Goal: Entertainment & Leisure: Consume media (video, audio)

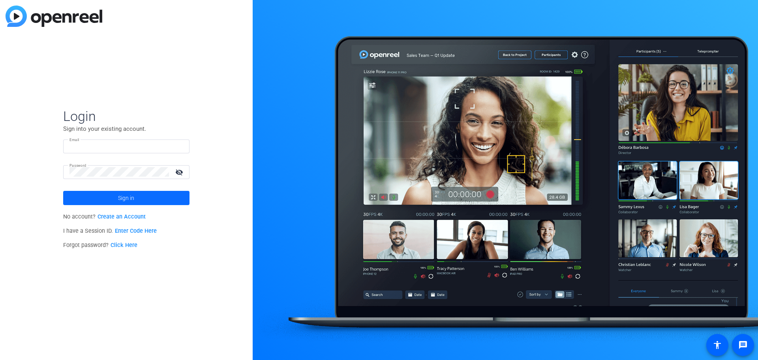
type input "jstaudinger@merlinlawgroup.com"
click at [127, 203] on span "Sign in" at bounding box center [126, 198] width 16 height 20
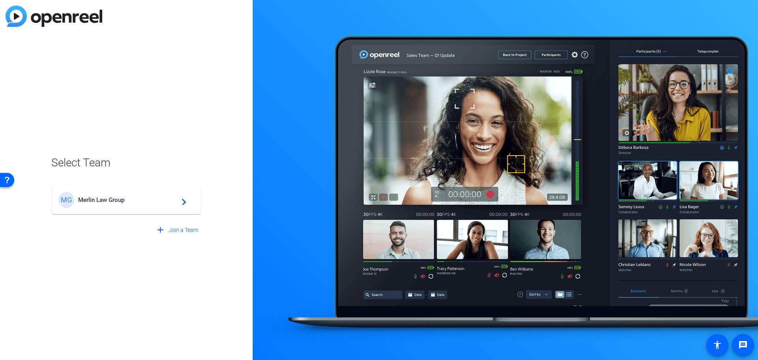
click at [134, 201] on span "Merlin Law Group" at bounding box center [127, 199] width 99 height 7
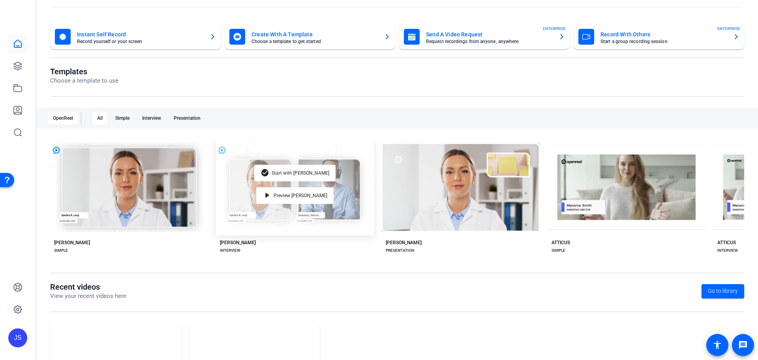
scroll to position [107, 0]
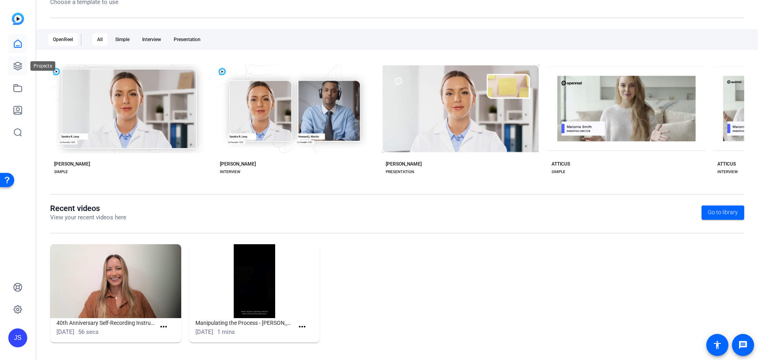
click at [20, 66] on icon at bounding box center [17, 65] width 9 height 9
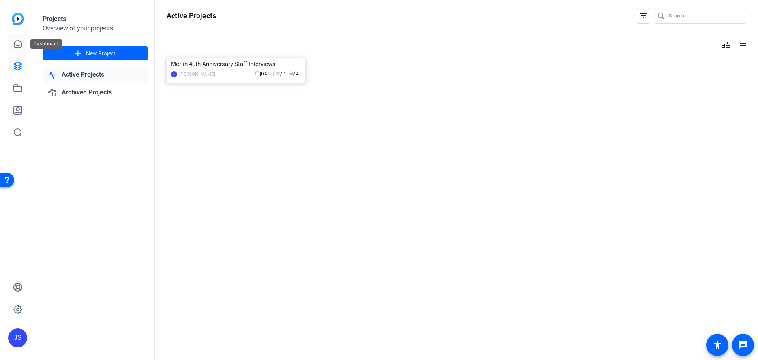
click at [17, 45] on icon at bounding box center [17, 43] width 9 height 9
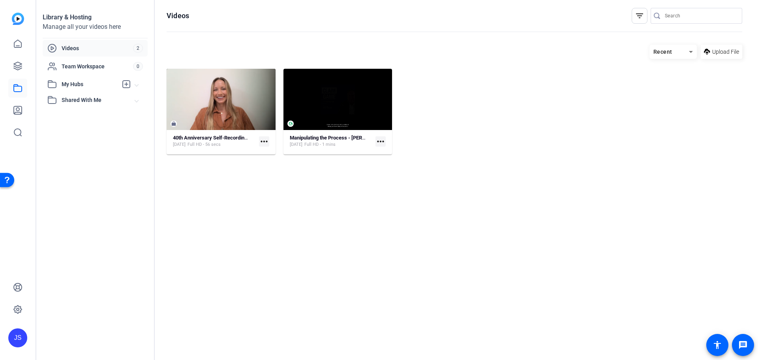
click at [96, 47] on span "Videos" at bounding box center [98, 48] width 72 height 8
click at [17, 14] on img at bounding box center [18, 19] width 12 height 12
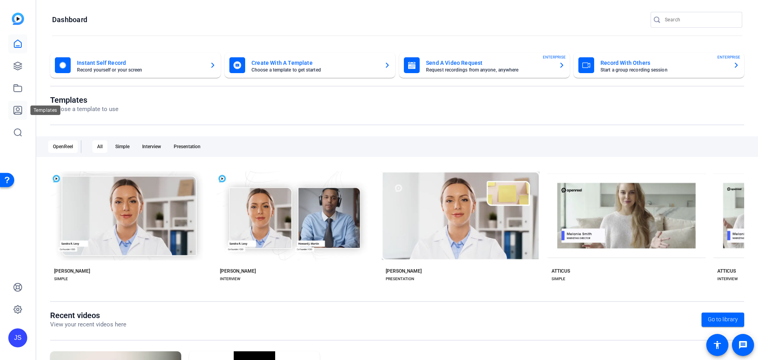
click at [18, 105] on icon at bounding box center [17, 109] width 9 height 9
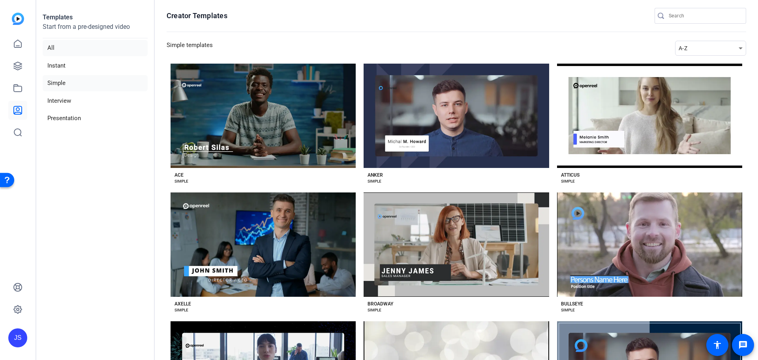
click at [48, 52] on li "All" at bounding box center [95, 48] width 105 height 16
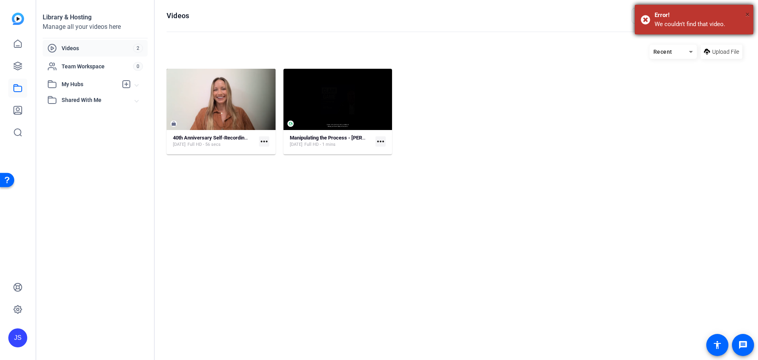
click at [750, 13] on span "×" at bounding box center [748, 13] width 4 height 9
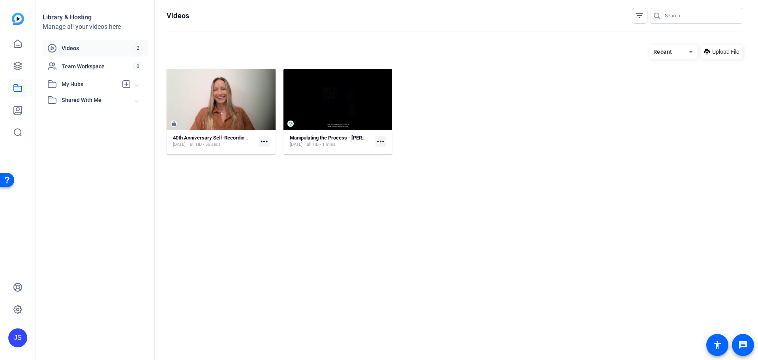
click at [16, 331] on div "JS" at bounding box center [17, 337] width 19 height 19
click at [56, 329] on div "Jamie Staudinger" at bounding box center [59, 327] width 47 height 8
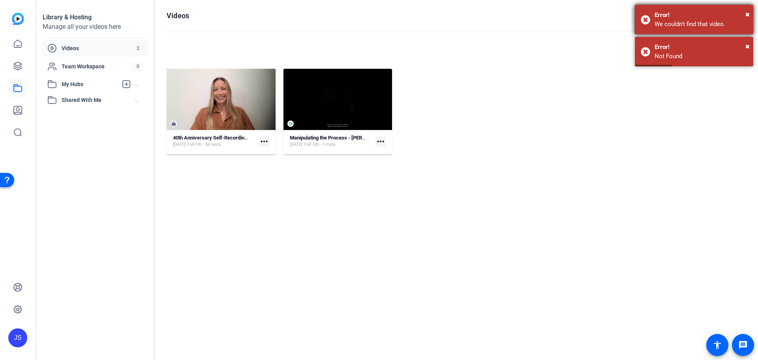
click at [745, 12] on div "Error!" at bounding box center [701, 15] width 93 height 9
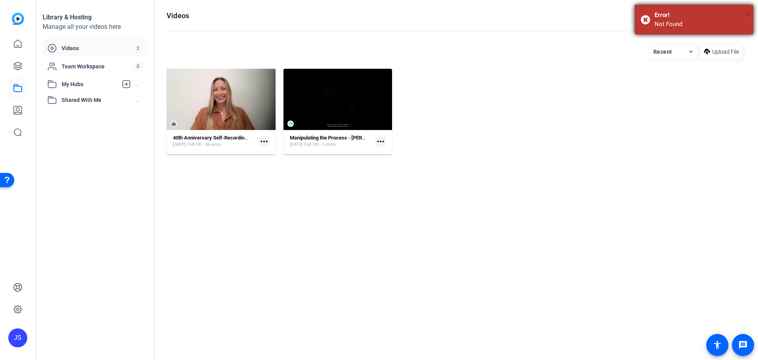
click at [746, 17] on span "×" at bounding box center [748, 13] width 4 height 9
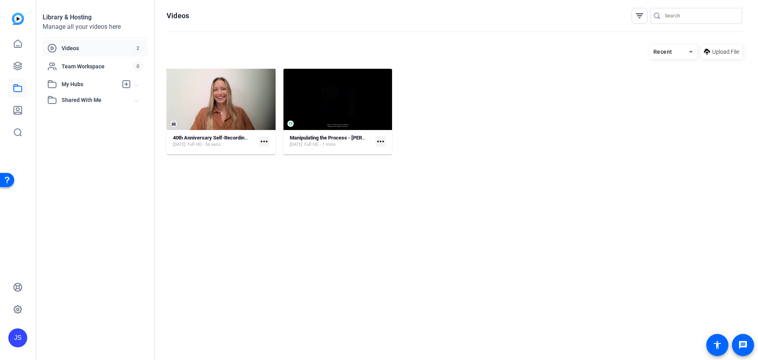
click at [63, 83] on span "My Hubs" at bounding box center [90, 84] width 56 height 8
click at [94, 81] on span "My Hubs" at bounding box center [90, 84] width 56 height 8
click at [113, 101] on span "Shared With Me" at bounding box center [98, 100] width 73 height 8
click at [130, 103] on span "Shared With Me" at bounding box center [98, 100] width 73 height 8
click at [134, 100] on span "Shared With Me" at bounding box center [98, 100] width 73 height 8
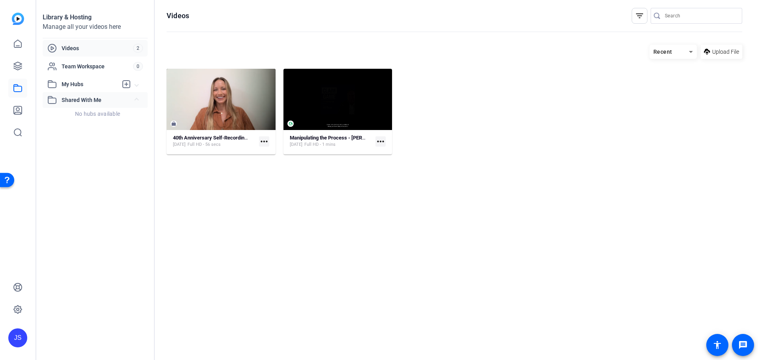
click at [134, 100] on span "Shared With Me" at bounding box center [98, 100] width 73 height 8
click at [15, 42] on icon at bounding box center [17, 44] width 7 height 8
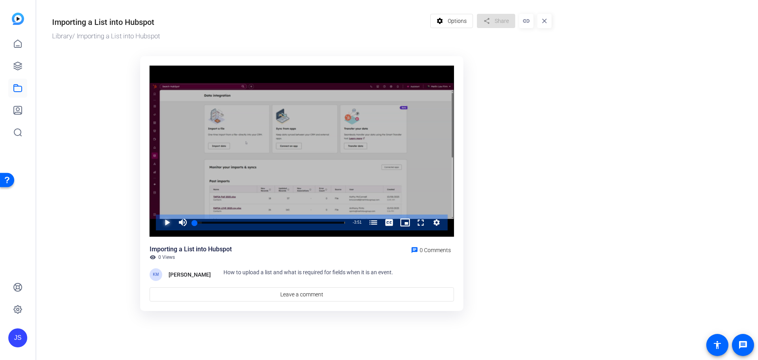
click at [159, 225] on span "Video Player" at bounding box center [159, 223] width 0 height 16
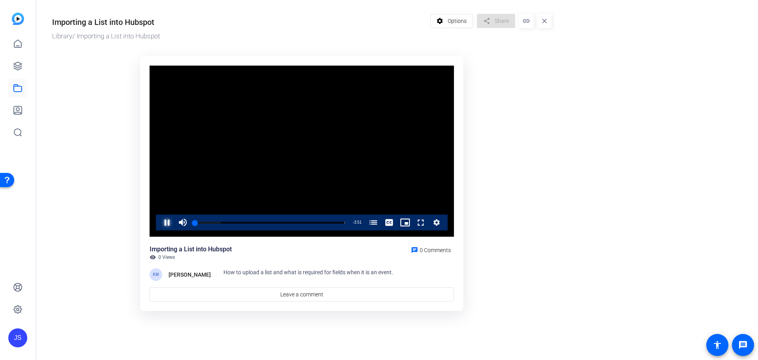
click at [159, 223] on span "Video Player" at bounding box center [159, 223] width 0 height 16
click at [159, 222] on span "Video Player" at bounding box center [159, 223] width 0 height 16
click at [413, 220] on span "Video Player" at bounding box center [413, 223] width 0 height 16
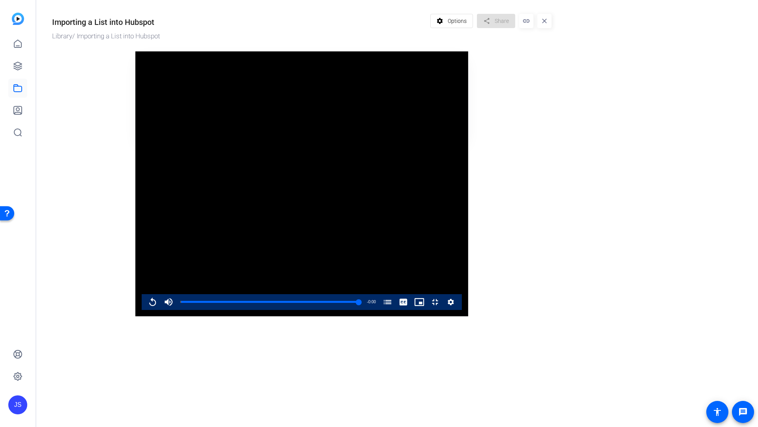
click at [373, 51] on video "Video Player" at bounding box center [302, 183] width 333 height 265
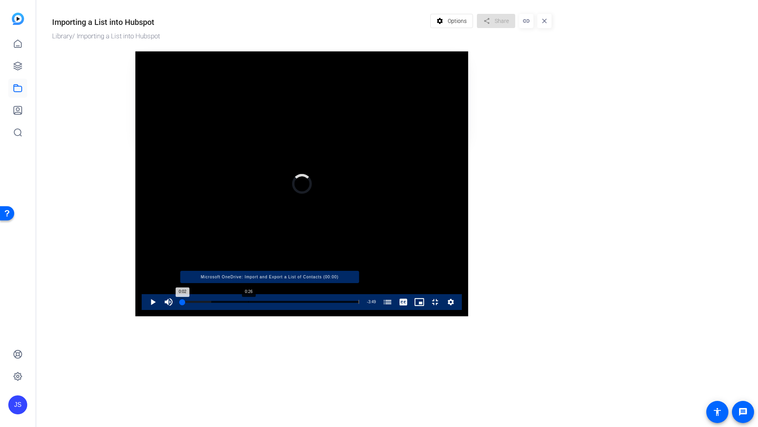
drag, startPoint x: 51, startPoint y: 414, endPoint x: 123, endPoint y: 414, distance: 71.9
click at [181, 303] on div "Loaded : 17.26% 0:26 0:02 Microsoft OneDrive: Import and Export a List of Conta…" at bounding box center [270, 302] width 179 height 2
drag, startPoint x: 126, startPoint y: 415, endPoint x: 138, endPoint y: 411, distance: 12.8
click at [181, 303] on div "Loaded : 39.40% 0:33 0:33 Microsoft OneDrive: Import and Export a List of Conta…" at bounding box center [270, 302] width 179 height 2
click at [195, 303] on div "Loaded : 43.55% 0:57 0:38 Microsoft OneDrive: Import and Export a List of Conta…" at bounding box center [270, 302] width 179 height 2
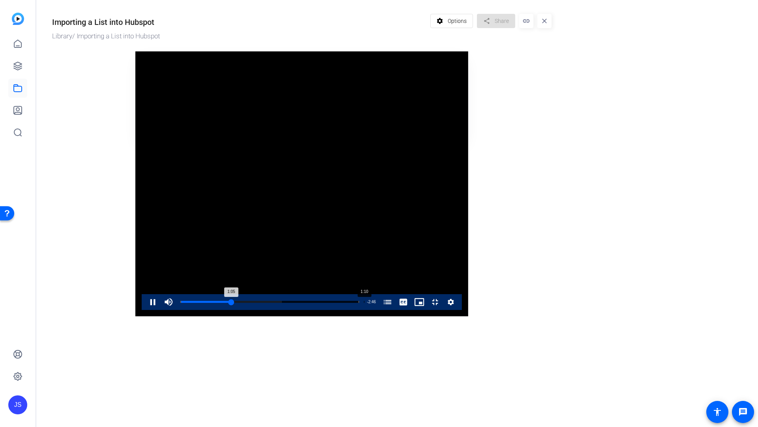
click at [229, 310] on div "Loaded : 56.69% 1:10 1:05 Microsoft OneDrive: Import and Export a List of Conta…" at bounding box center [270, 302] width 187 height 16
click at [145, 310] on span "Video Player" at bounding box center [145, 302] width 0 height 16
